Goal: Entertainment & Leisure: Browse casually

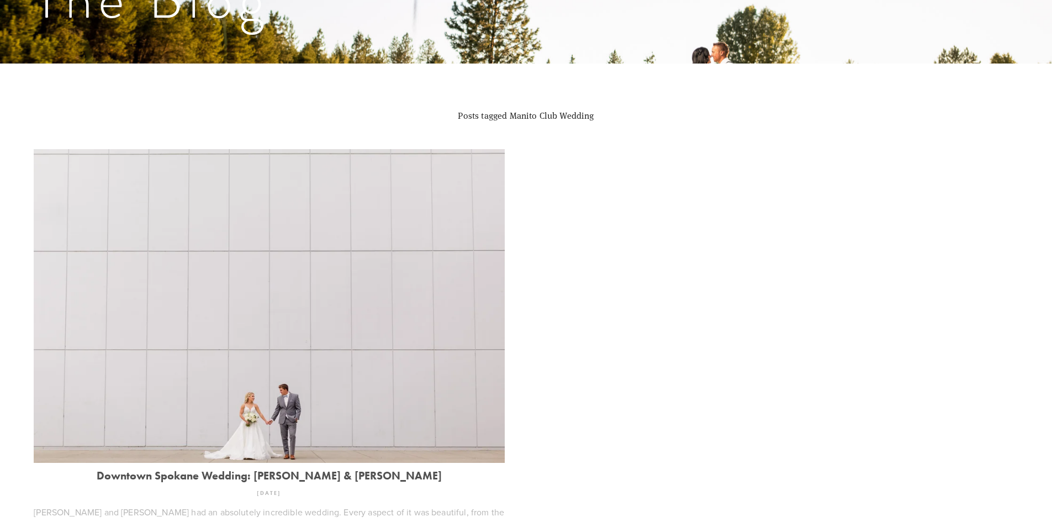
scroll to position [497, 0]
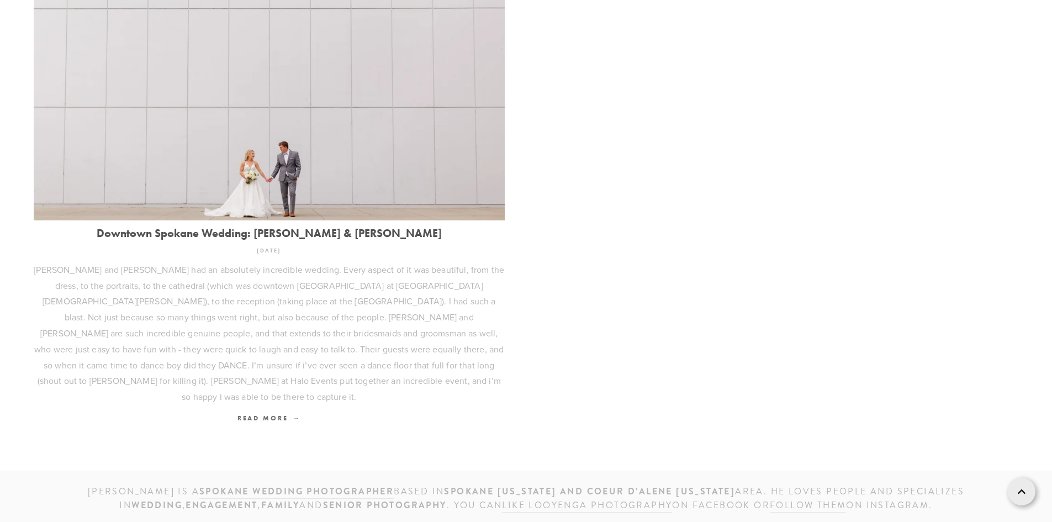
click at [240, 165] on img at bounding box center [269, 64] width 471 height 314
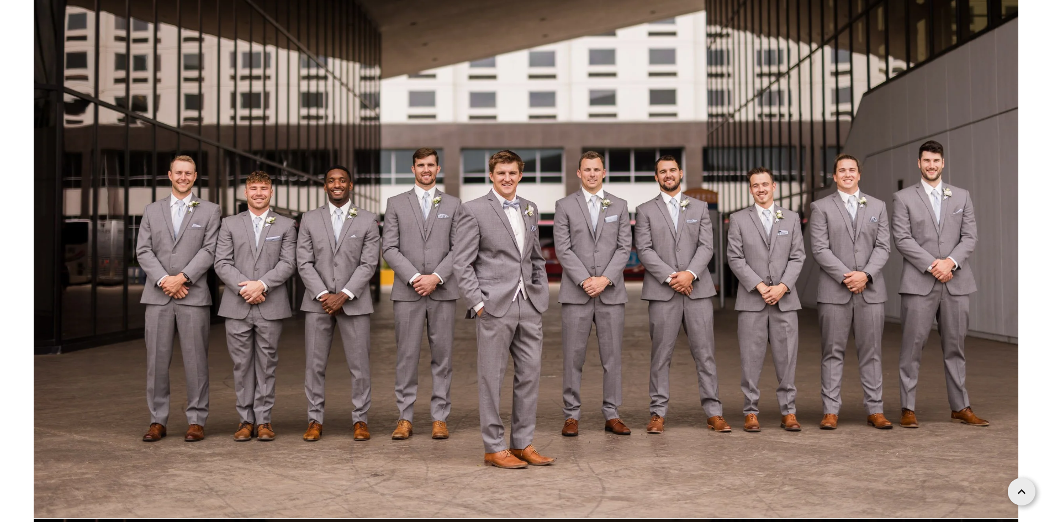
scroll to position [49470, 0]
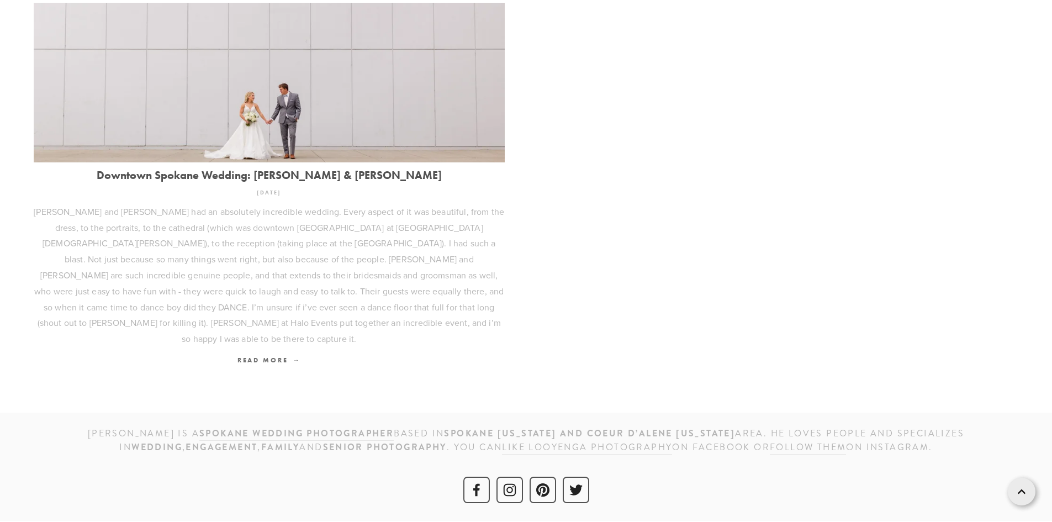
scroll to position [497, 0]
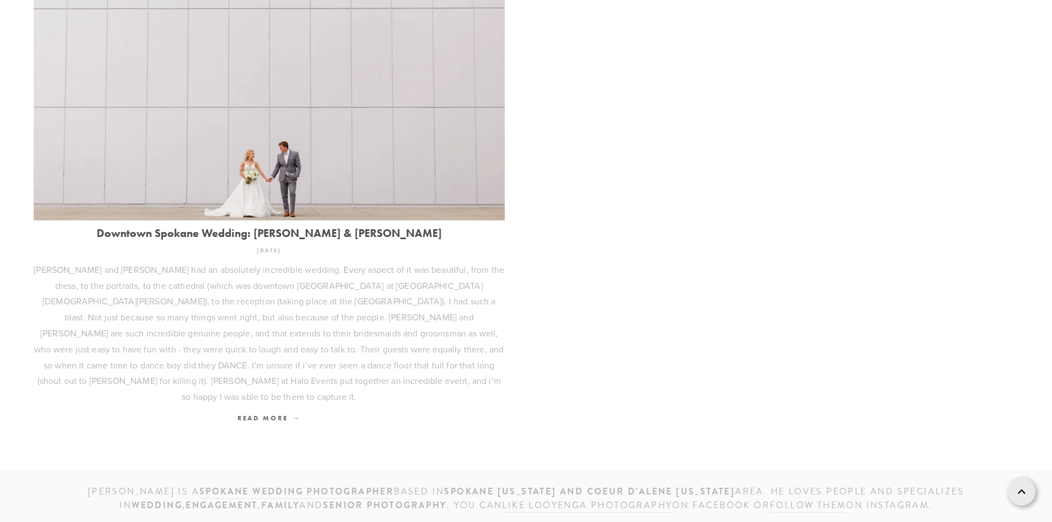
click at [288, 170] on img at bounding box center [269, 64] width 471 height 314
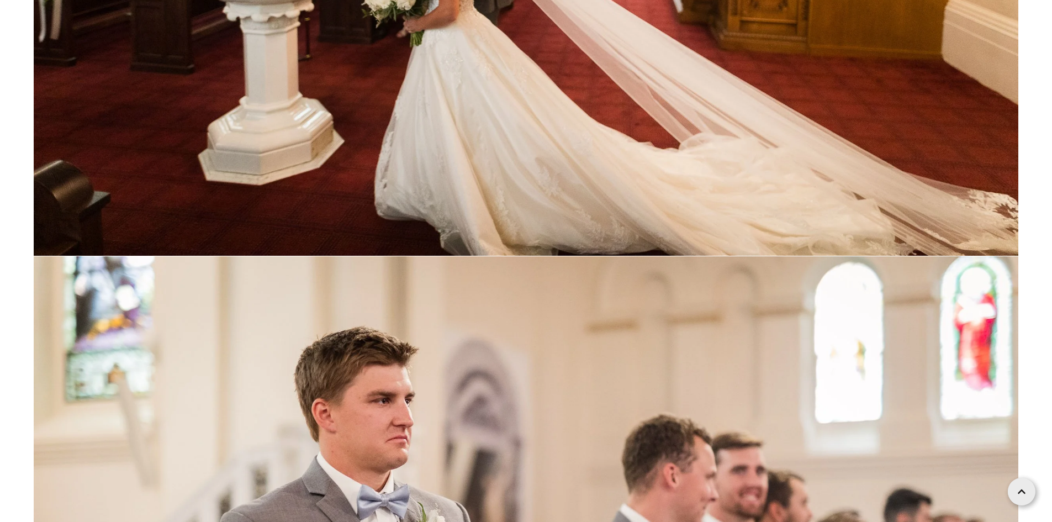
scroll to position [56908, 0]
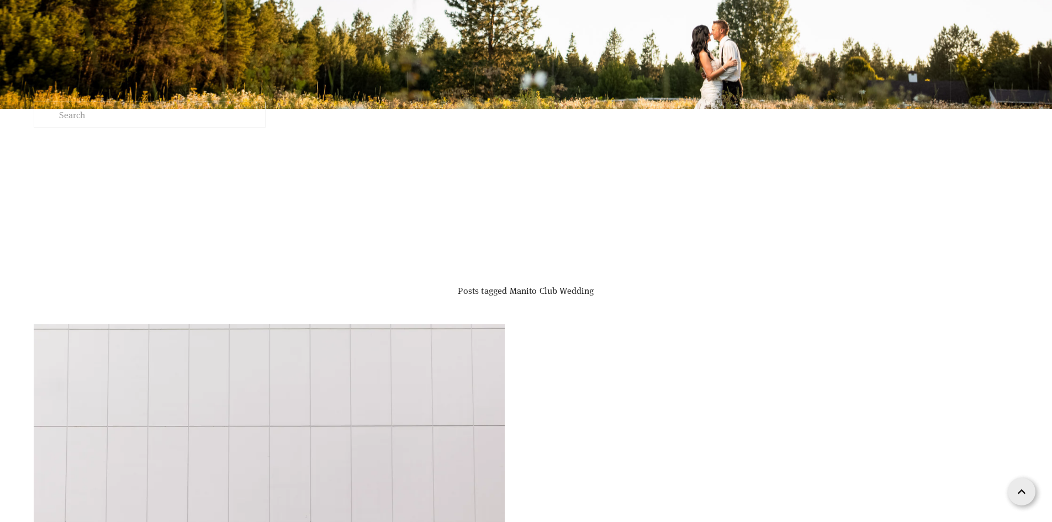
scroll to position [55, 0]
